Goal: Transaction & Acquisition: Purchase product/service

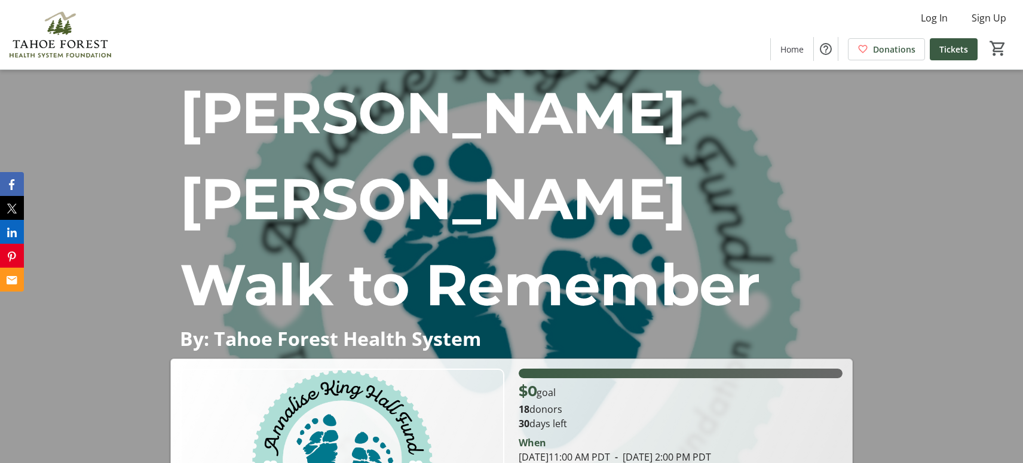
scroll to position [299, 0]
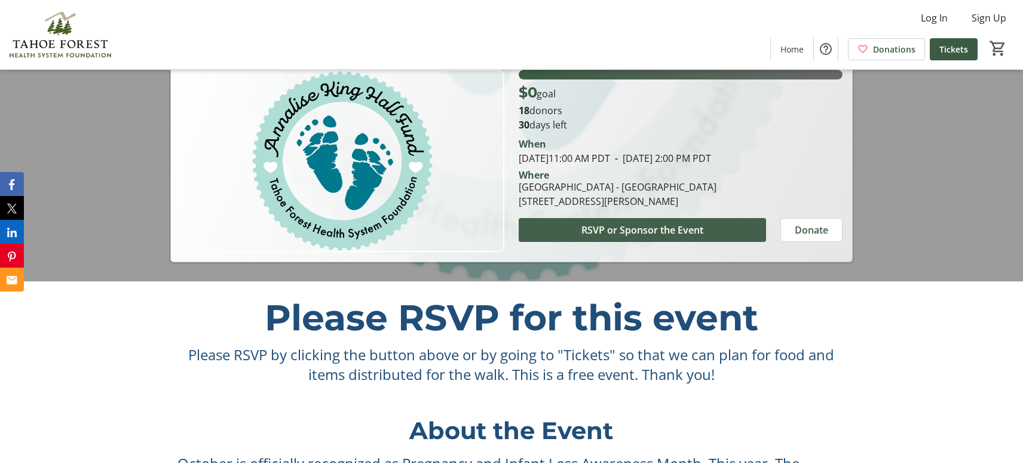
click at [701, 223] on span "RSVP or Sponsor the Event" at bounding box center [643, 230] width 122 height 14
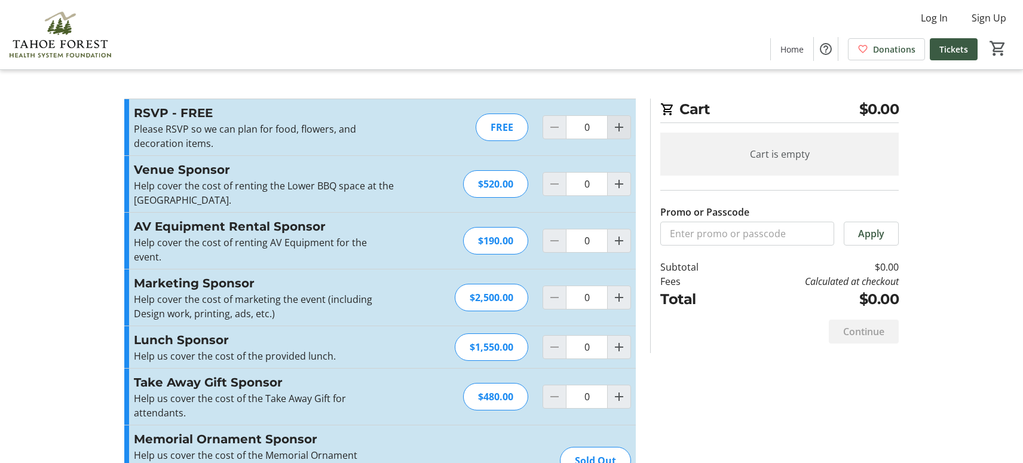
click at [619, 120] on button "Increment by one" at bounding box center [619, 127] width 23 height 23
type input "1"
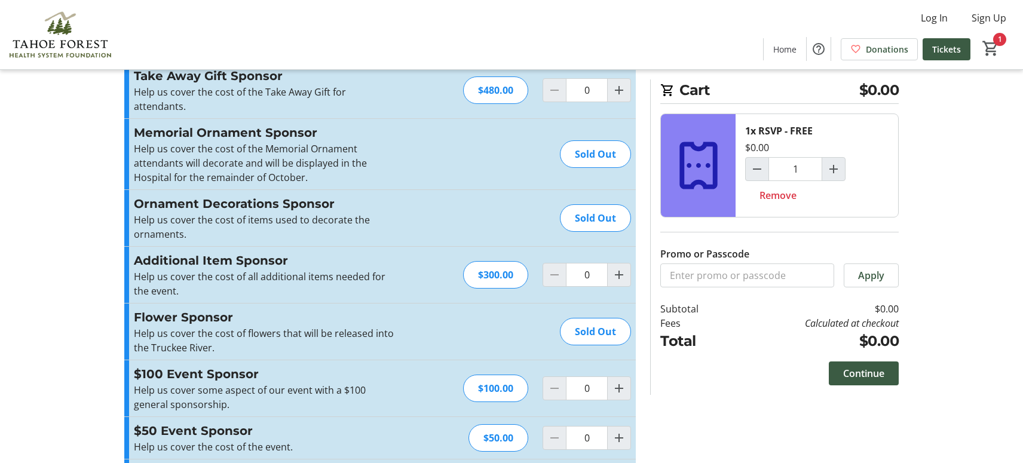
scroll to position [383, 0]
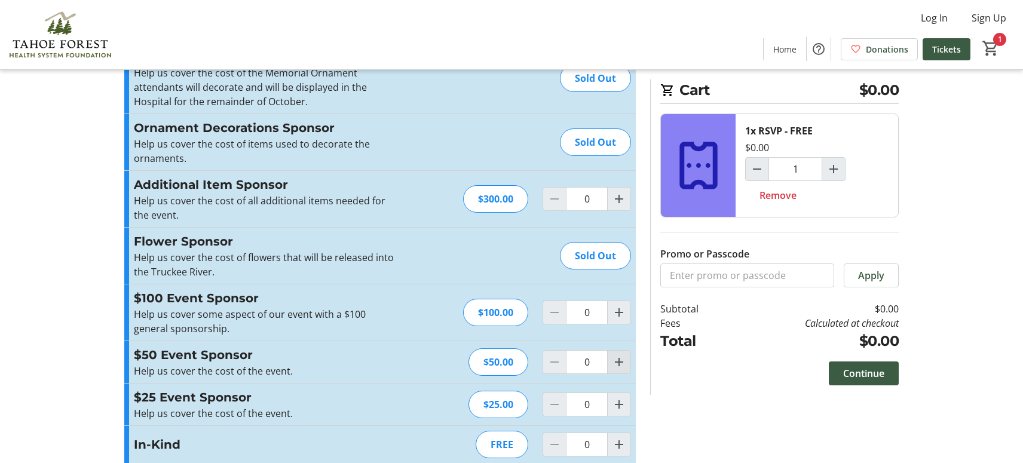
click at [621, 355] on mat-icon "Increment by one" at bounding box center [619, 362] width 14 height 14
type input "1"
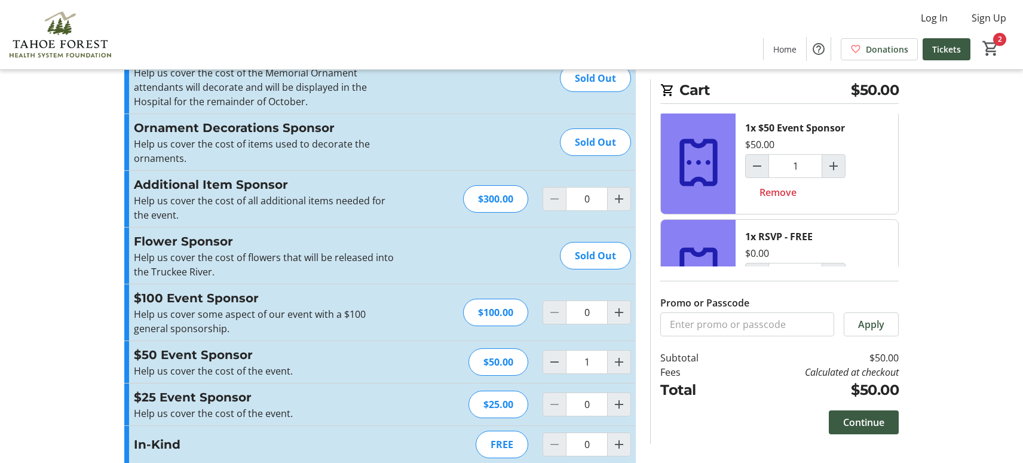
scroll to position [0, 0]
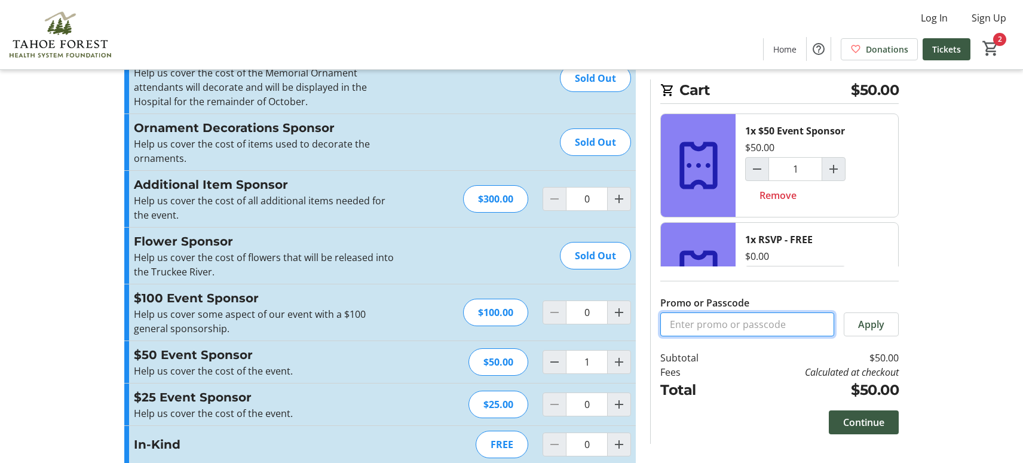
click at [762, 328] on input "Promo or Passcode" at bounding box center [748, 325] width 174 height 24
click at [757, 163] on mat-icon "Decrement by one" at bounding box center [757, 169] width 14 height 14
type input "0"
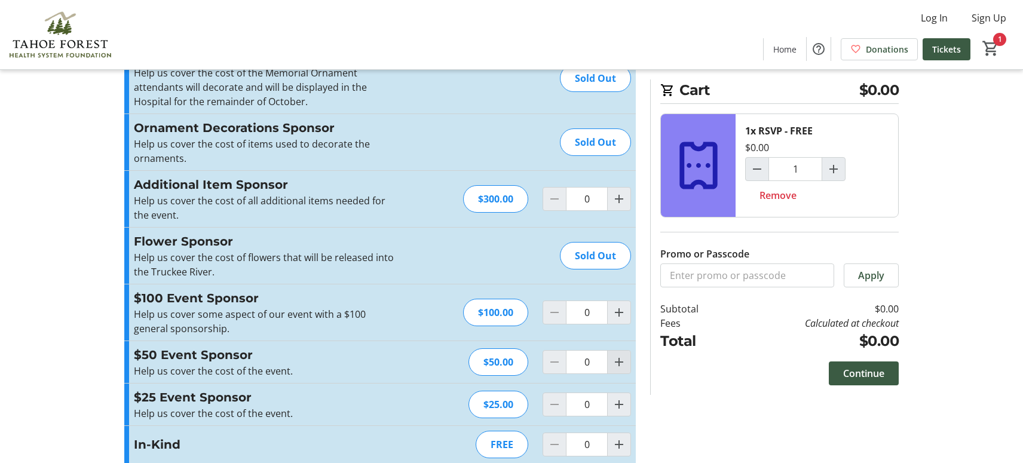
click at [620, 356] on span "Increment by one" at bounding box center [619, 362] width 23 height 23
type input "1"
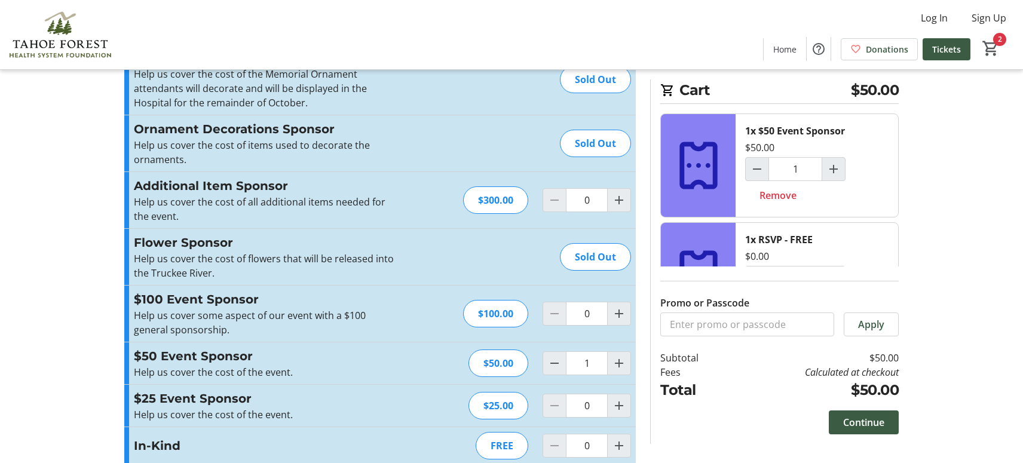
scroll to position [383, 0]
click at [863, 412] on span at bounding box center [864, 422] width 70 height 29
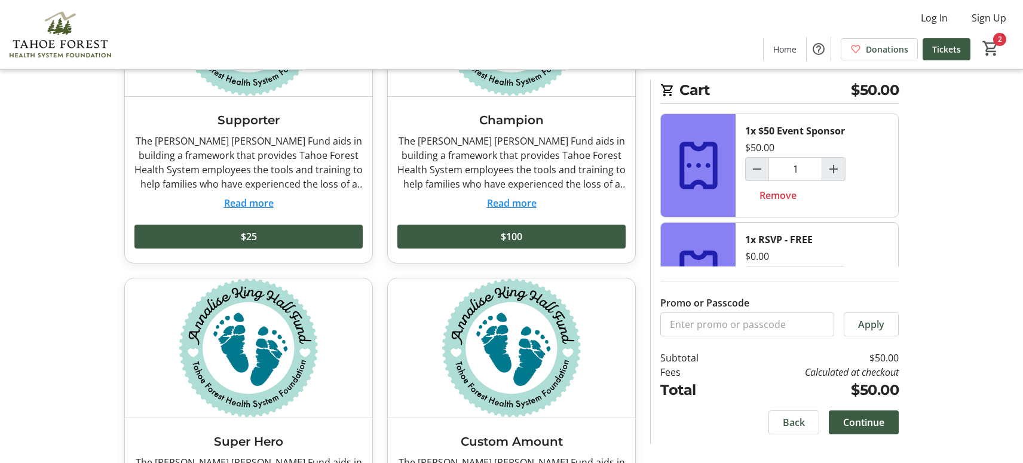
scroll to position [179, 0]
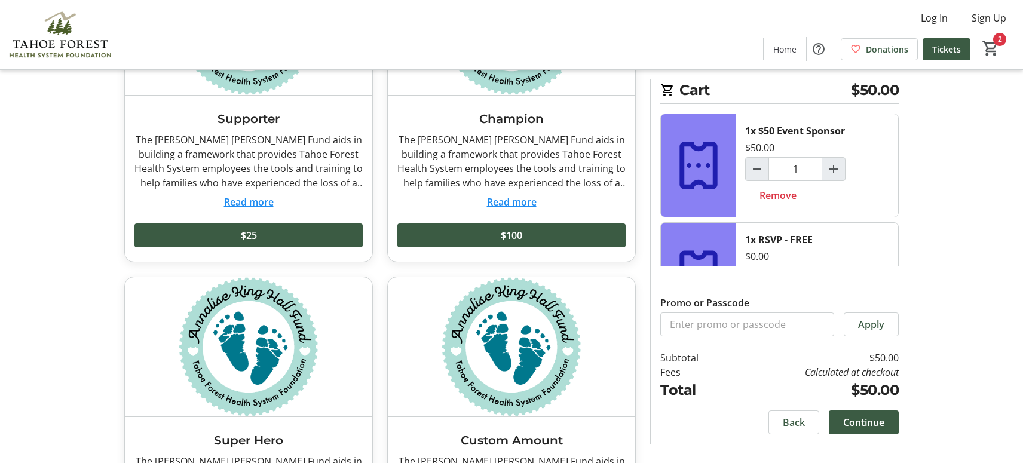
click at [870, 427] on span "Continue" at bounding box center [863, 422] width 41 height 14
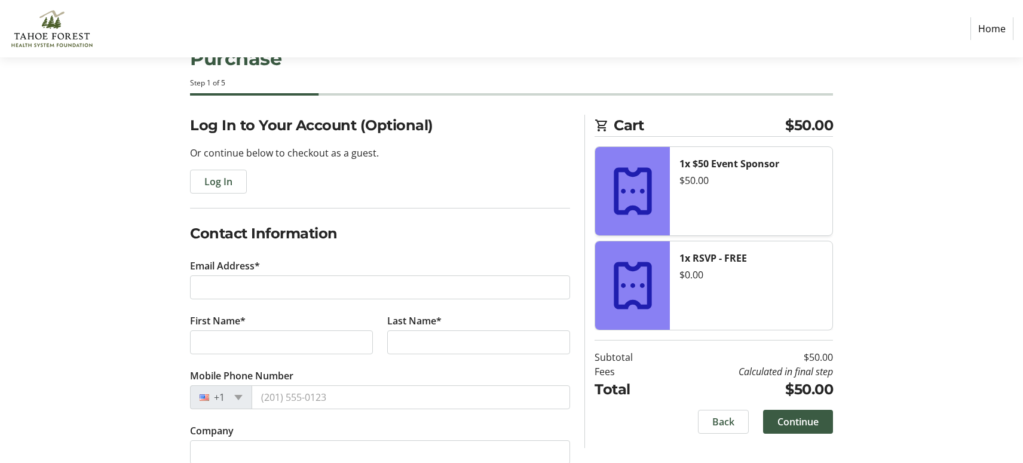
scroll to position [86, 0]
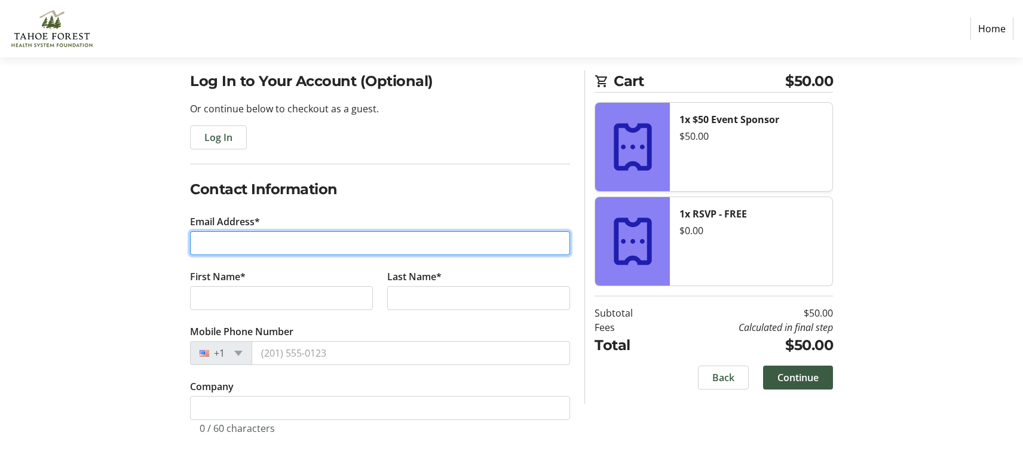
click at [319, 245] on input "Email Address*" at bounding box center [380, 243] width 380 height 24
type input "[EMAIL_ADDRESS][DOMAIN_NAME]"
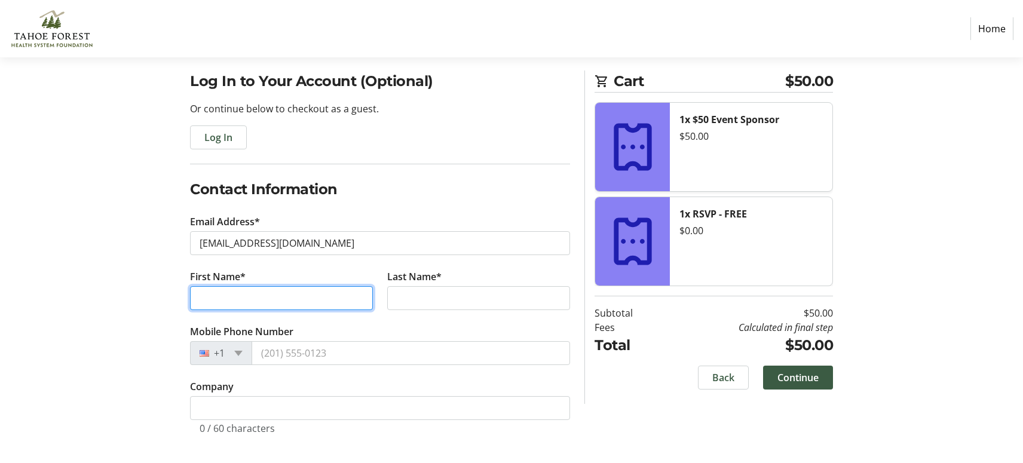
click at [254, 295] on input "First Name*" at bounding box center [281, 298] width 183 height 24
type input "Coco"
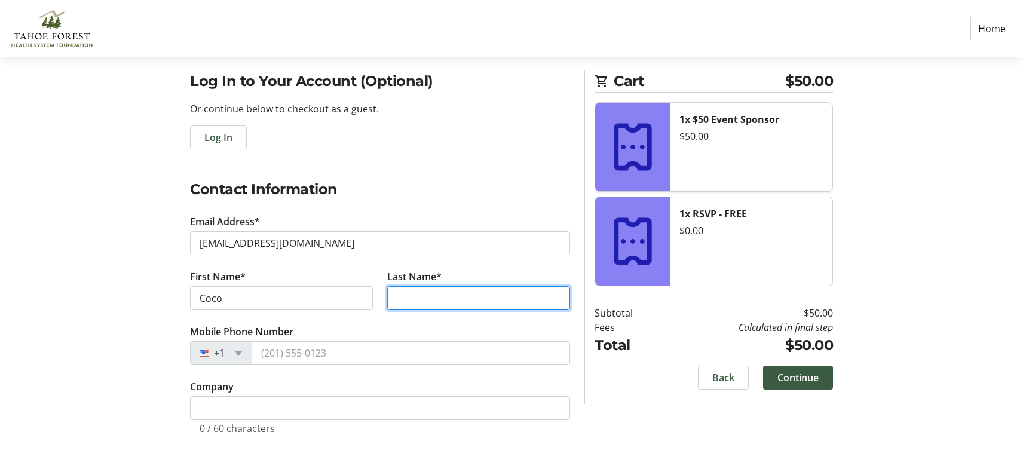
click at [434, 301] on input "Last Name*" at bounding box center [478, 298] width 183 height 24
type input "[PERSON_NAME]"
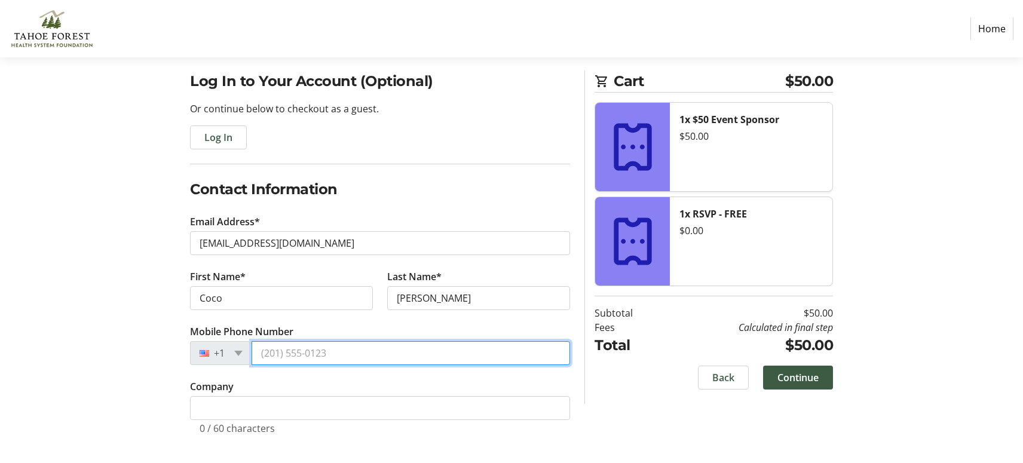
click at [316, 357] on input "Mobile Phone Number" at bounding box center [411, 353] width 319 height 24
type input "[PHONE_NUMBER]"
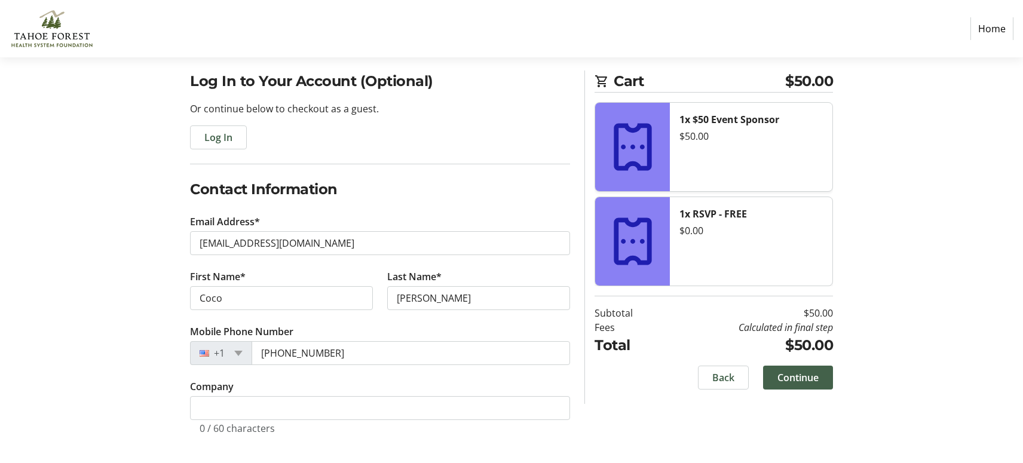
click at [790, 385] on span at bounding box center [798, 377] width 70 height 29
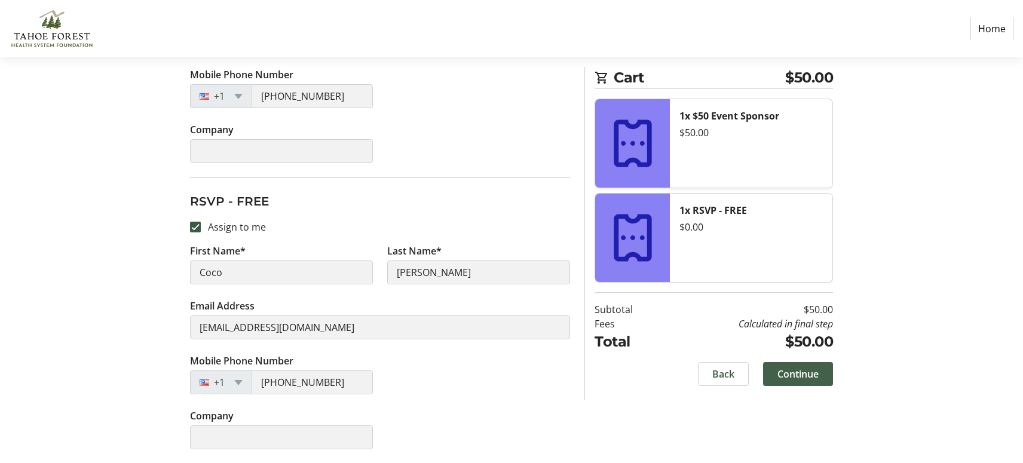
scroll to position [326, 0]
click at [820, 384] on span at bounding box center [798, 374] width 70 height 29
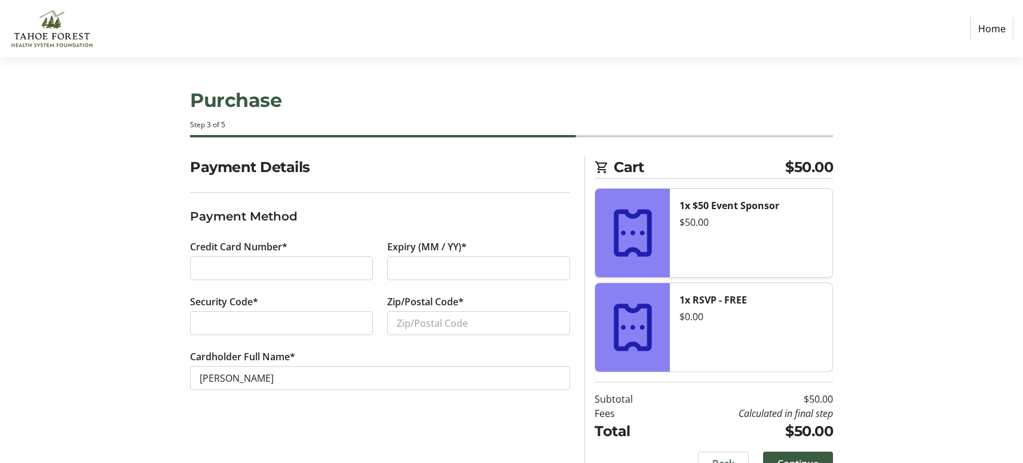
click at [233, 261] on div at bounding box center [281, 268] width 183 height 24
click at [395, 267] on div at bounding box center [478, 268] width 183 height 24
click at [464, 320] on input "Zip/Postal Code*" at bounding box center [478, 323] width 183 height 24
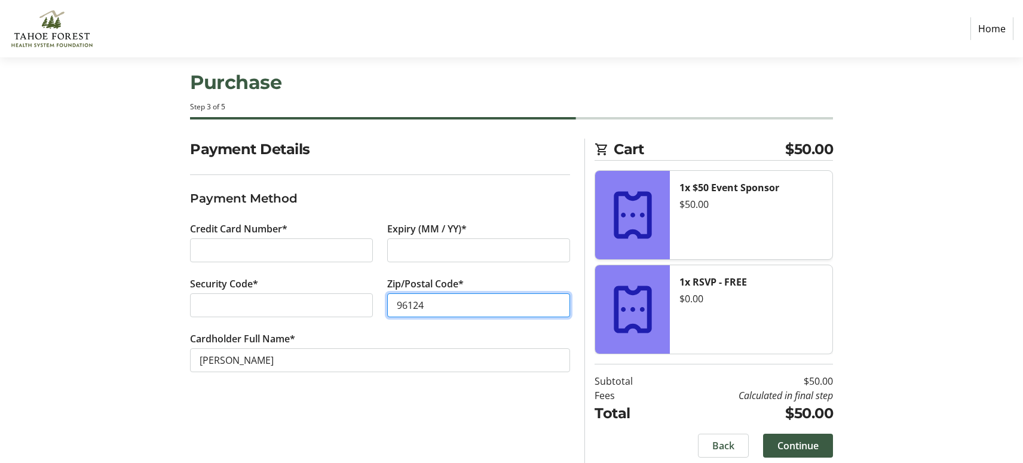
scroll to position [27, 0]
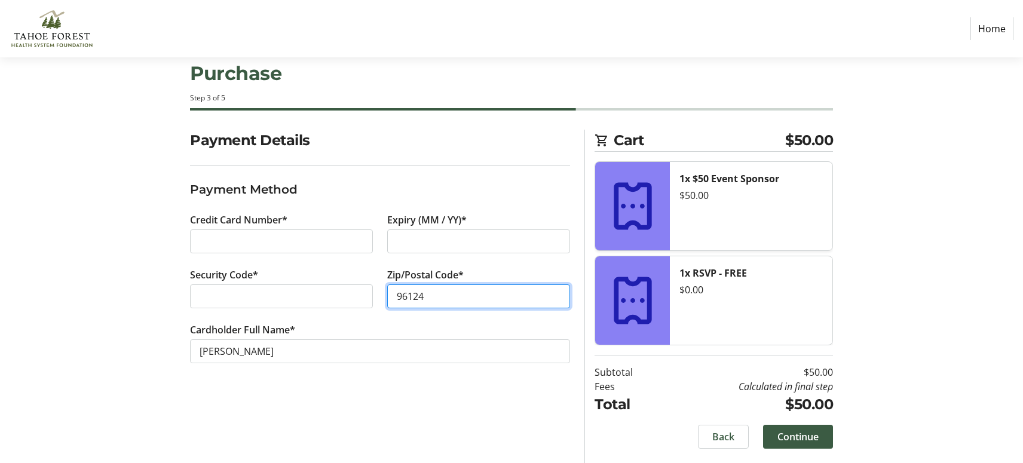
type input "96124"
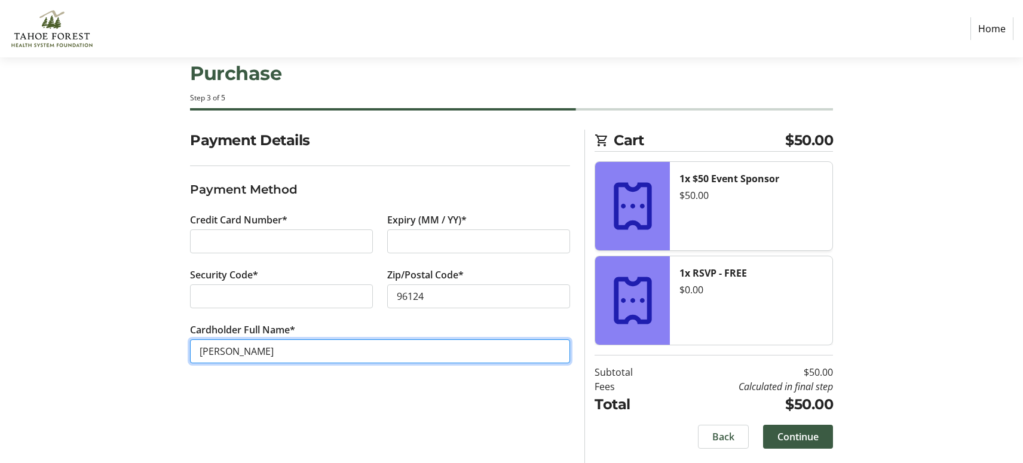
click at [220, 351] on input "[PERSON_NAME]" at bounding box center [380, 352] width 380 height 24
drag, startPoint x: 253, startPoint y: 350, endPoint x: 2, endPoint y: 333, distance: 251.6
click at [0, 345] on html "Home Purchase Step 3 of 5 Cart $50.00 1x $50 Event Sponsor $50.00 1x RSVP - FRE…" at bounding box center [511, 218] width 1023 height 490
type input "[PERSON_NAME]"
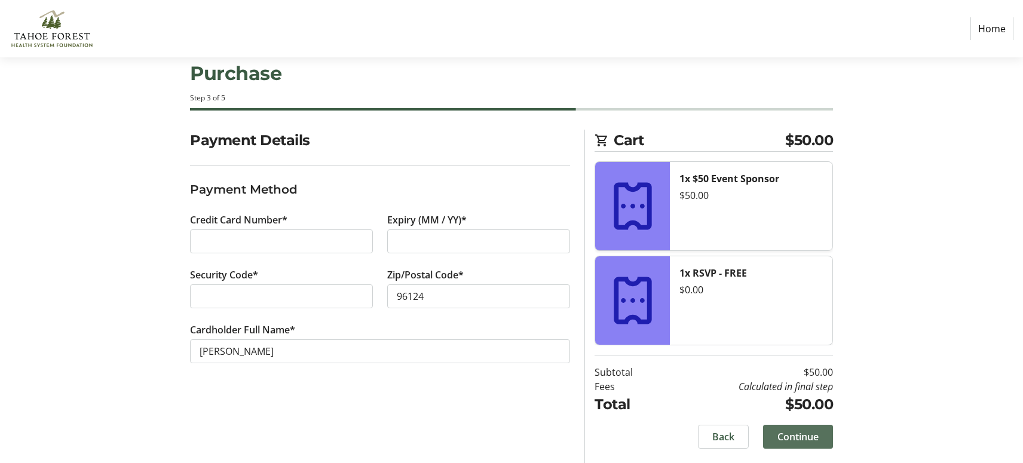
click at [802, 431] on span "Continue" at bounding box center [798, 437] width 41 height 14
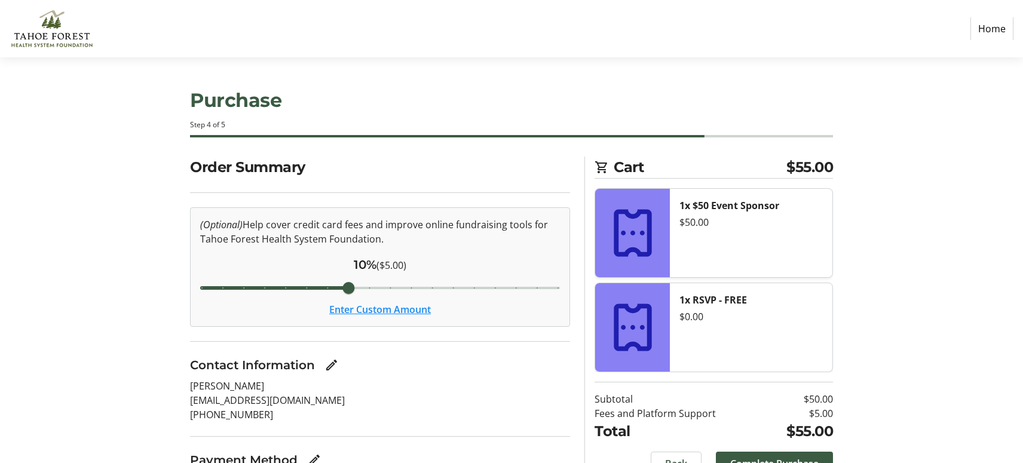
scroll to position [60, 0]
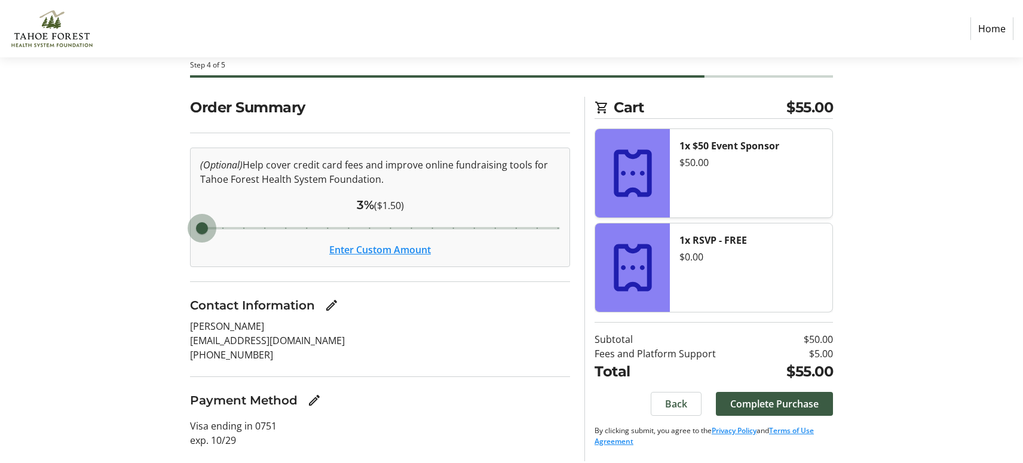
drag, startPoint x: 349, startPoint y: 226, endPoint x: 167, endPoint y: 231, distance: 181.8
type input "3"
click at [188, 233] on input "Cover fees percentage" at bounding box center [380, 228] width 385 height 26
click at [396, 251] on button "Enter Custom Amount" at bounding box center [380, 250] width 102 height 14
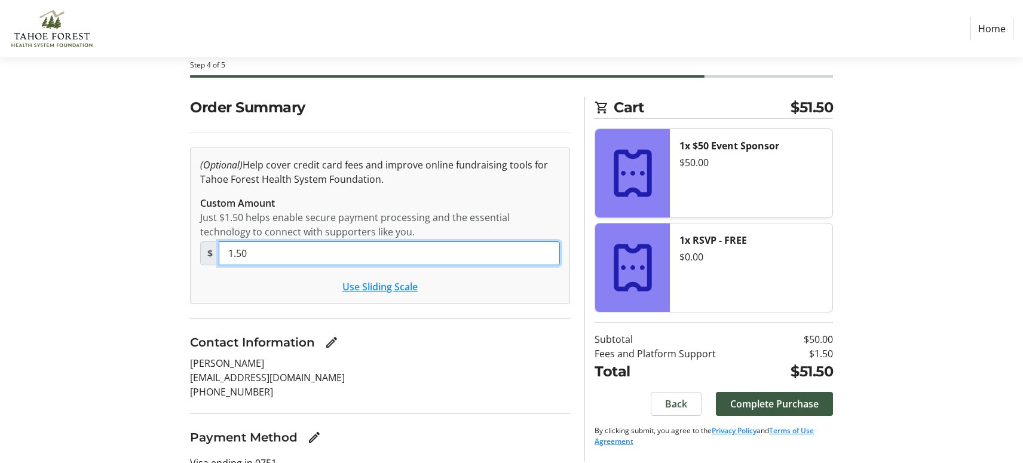
drag, startPoint x: 271, startPoint y: 261, endPoint x: 106, endPoint y: 246, distance: 165.7
click at [106, 246] on section "Purchase Step 4 of 5 Cart $51.50 1x $50 Event Sponsor $50.00 1x RSVP - FREE $0.…" at bounding box center [511, 263] width 1023 height 530
type input "1"
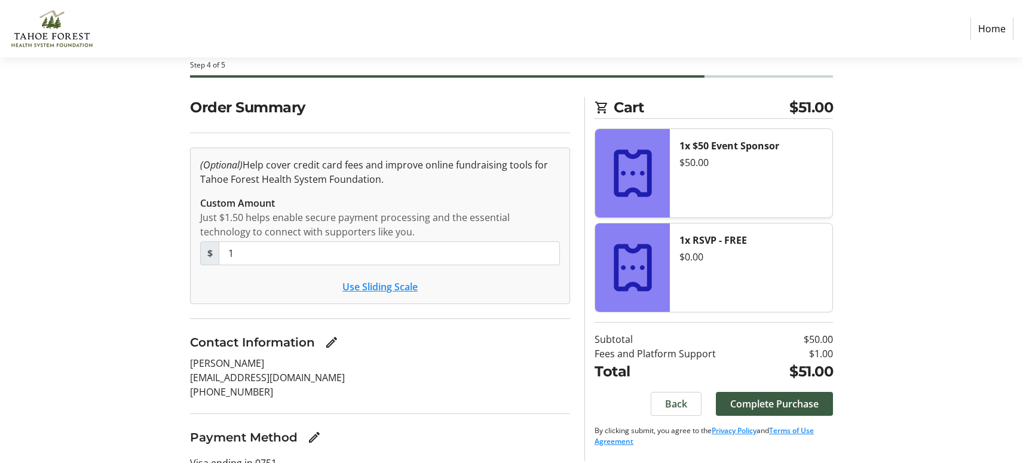
click at [220, 294] on tr-checkout-tip-editor-ui "(Optional) Help cover credit card fees and improve online fundraising tools for…" at bounding box center [380, 226] width 380 height 157
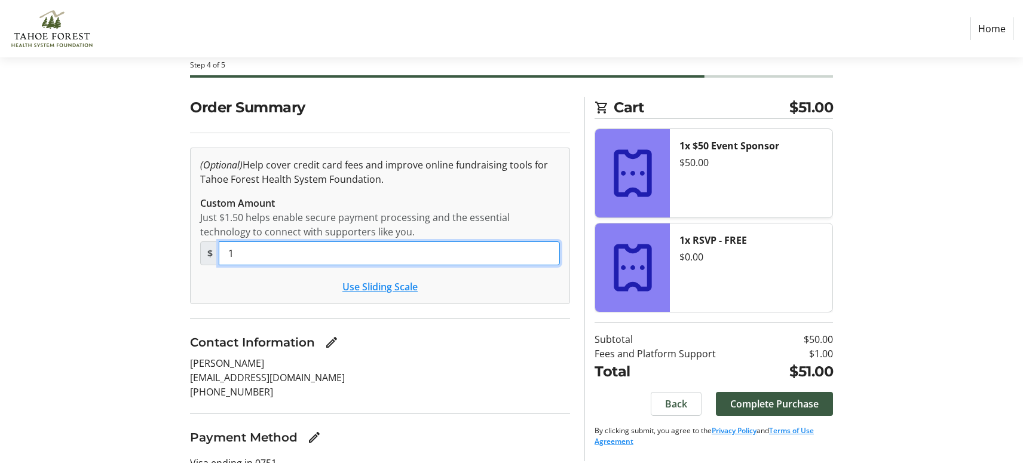
drag, startPoint x: 180, startPoint y: 256, endPoint x: 142, endPoint y: 252, distance: 38.6
click at [142, 252] on div "Order Summary (Optional) Help cover credit card fees and improve online fundrai…" at bounding box center [511, 312] width 789 height 431
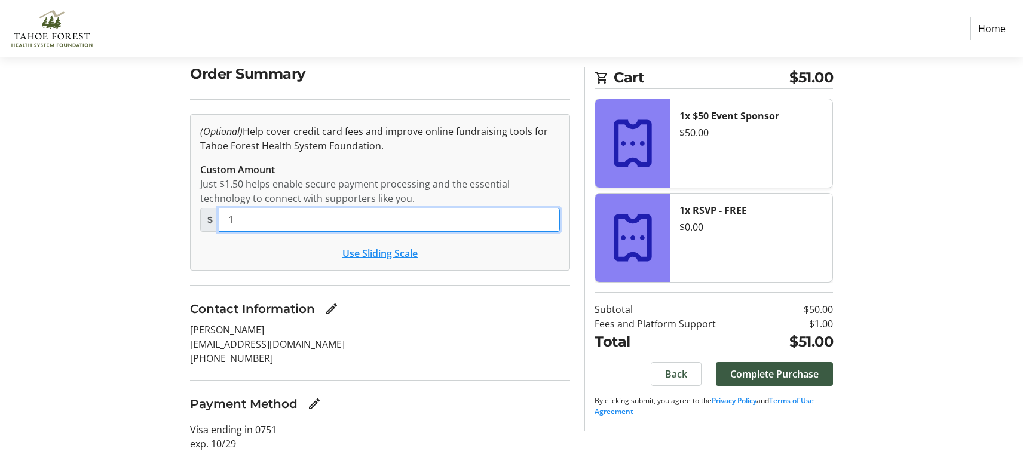
scroll to position [124, 0]
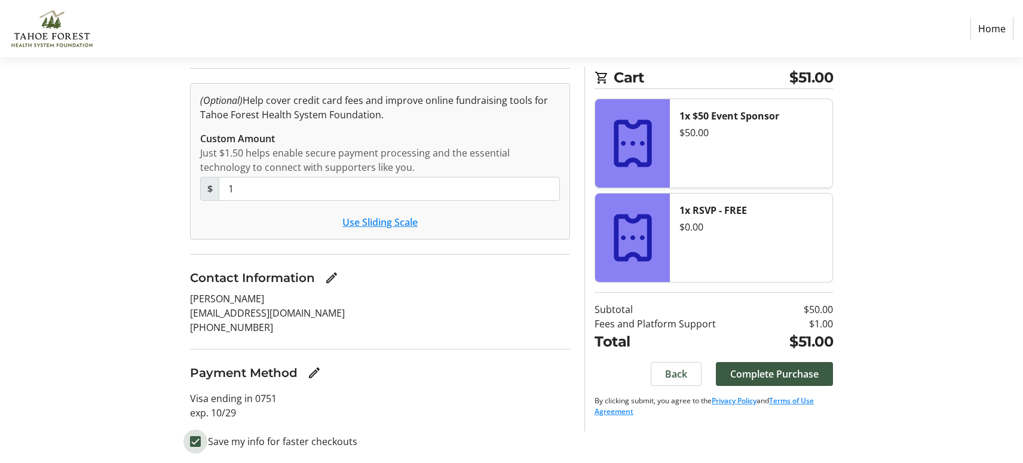
click at [195, 444] on input "Save my info for faster checkouts" at bounding box center [195, 441] width 11 height 11
checkbox input "false"
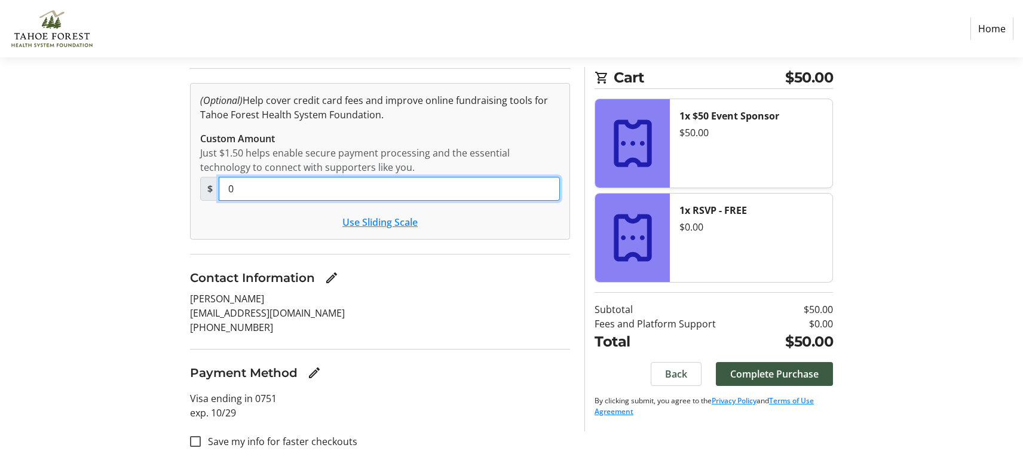
type input "0"
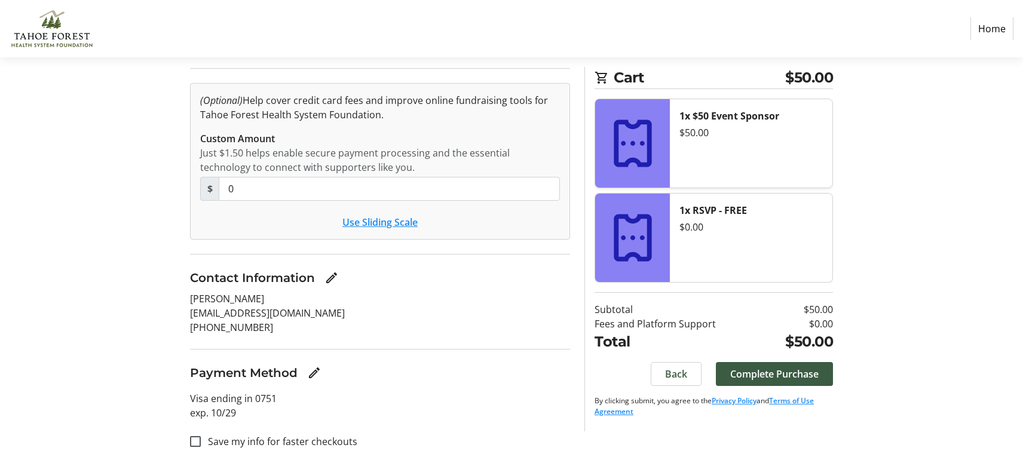
click at [103, 213] on section "Purchase Step 4 of 5 Cart $50.00 1x $50 Event Sponsor $50.00 1x RSVP - FREE $0.…" at bounding box center [511, 198] width 1023 height 530
click at [809, 376] on span "Complete Purchase" at bounding box center [774, 374] width 88 height 14
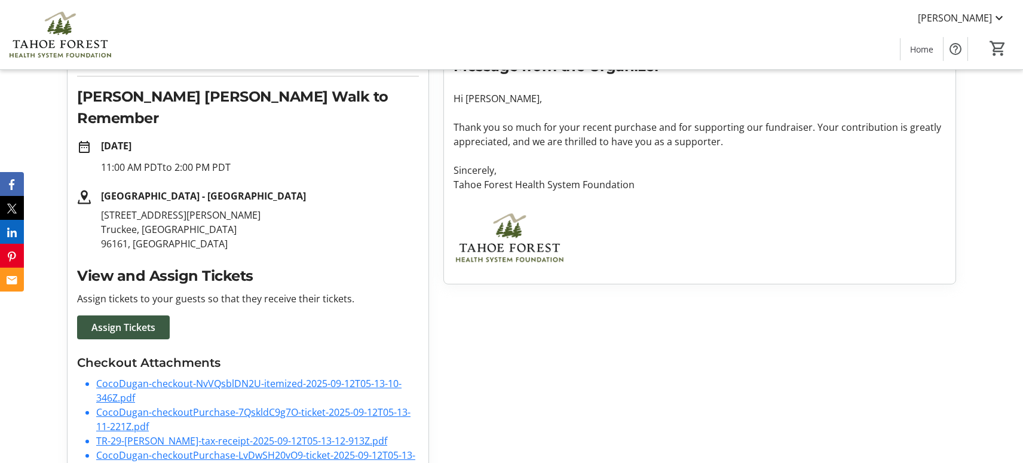
scroll to position [179, 0]
